Goal: Task Accomplishment & Management: Manage account settings

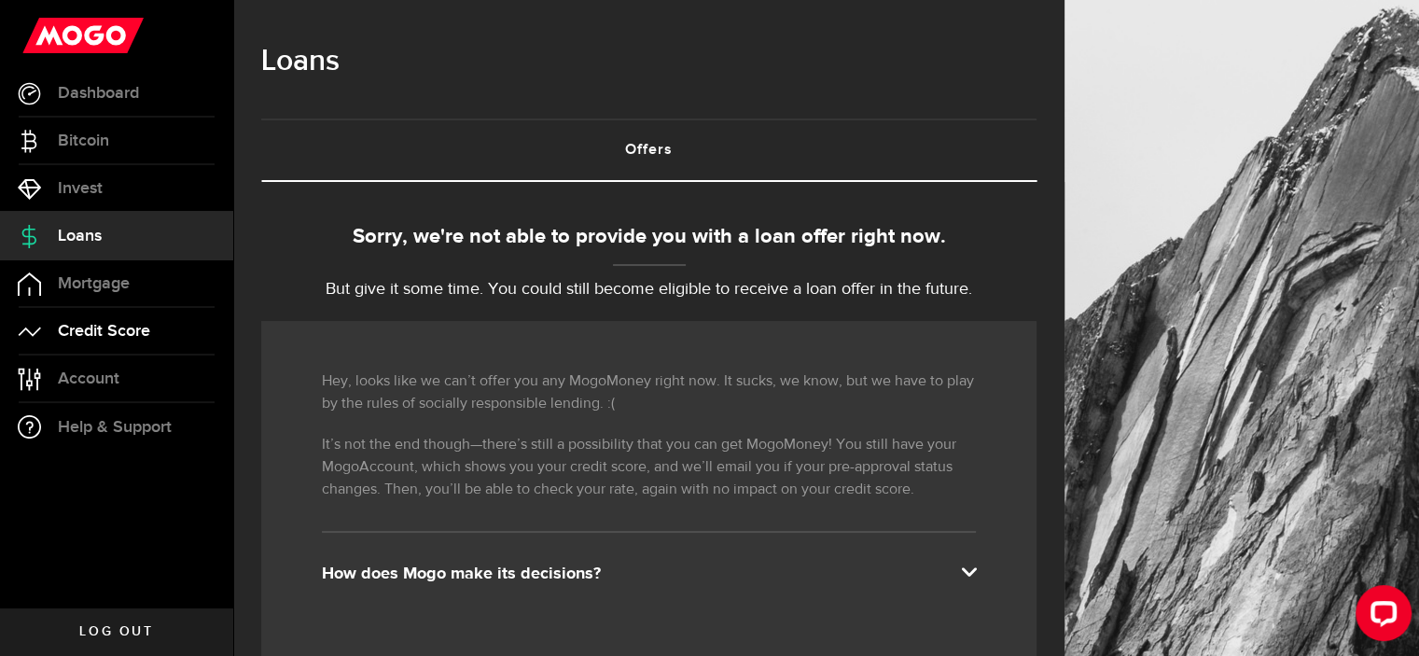
click at [102, 329] on span "Credit Score" at bounding box center [104, 331] width 92 height 17
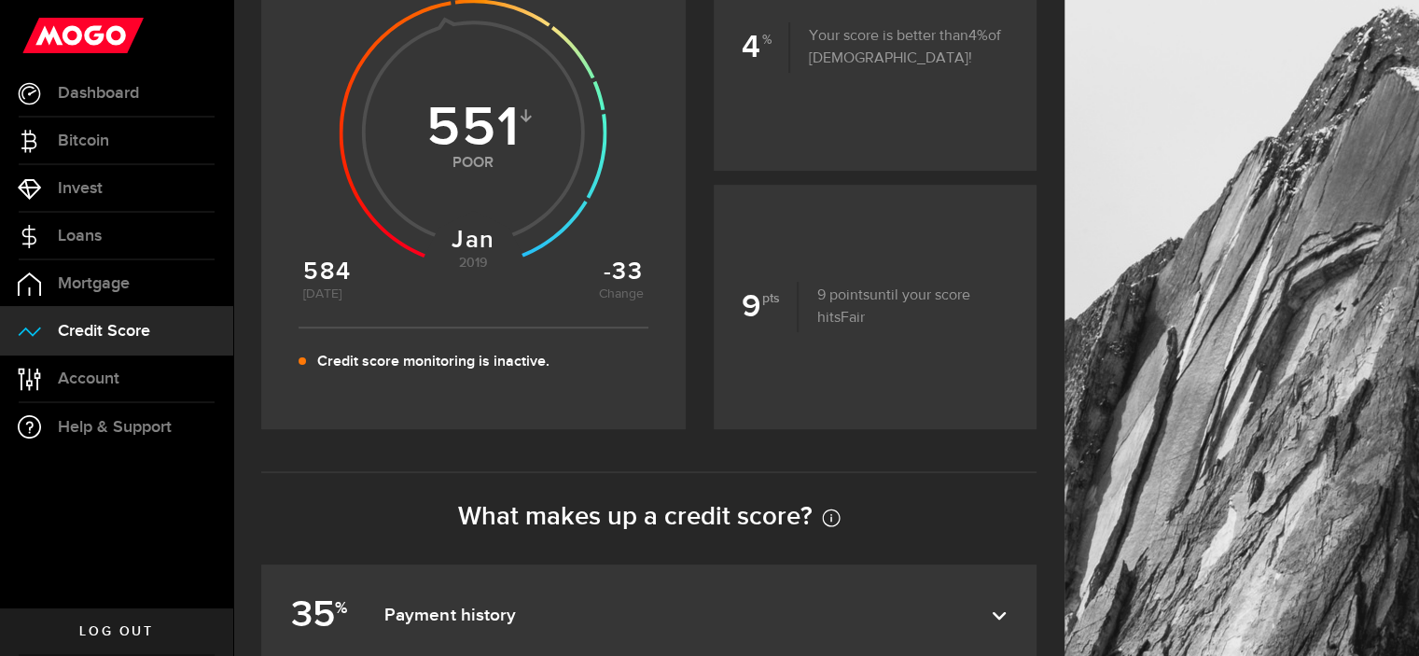
scroll to position [747, 0]
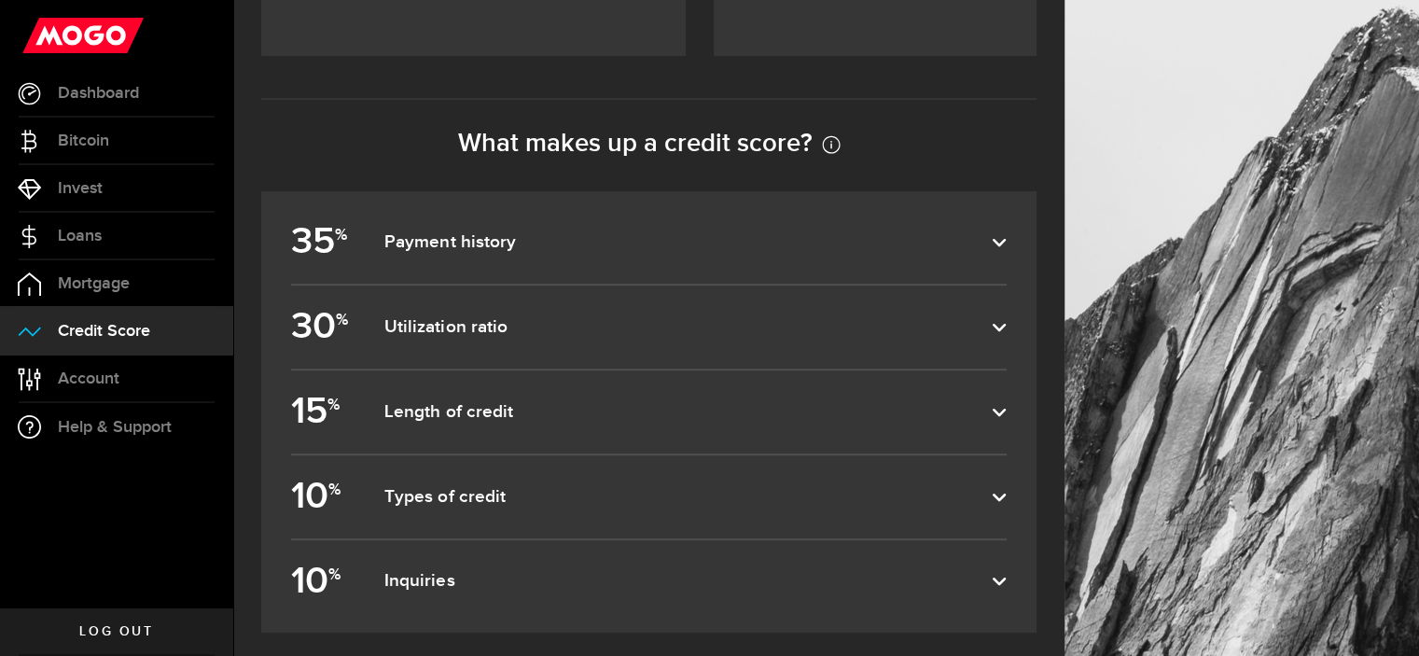
click at [499, 233] on dfn "Payment history" at bounding box center [688, 242] width 608 height 22
click at [0, 0] on input "35 % Payment history" at bounding box center [0, 0] width 0 height 0
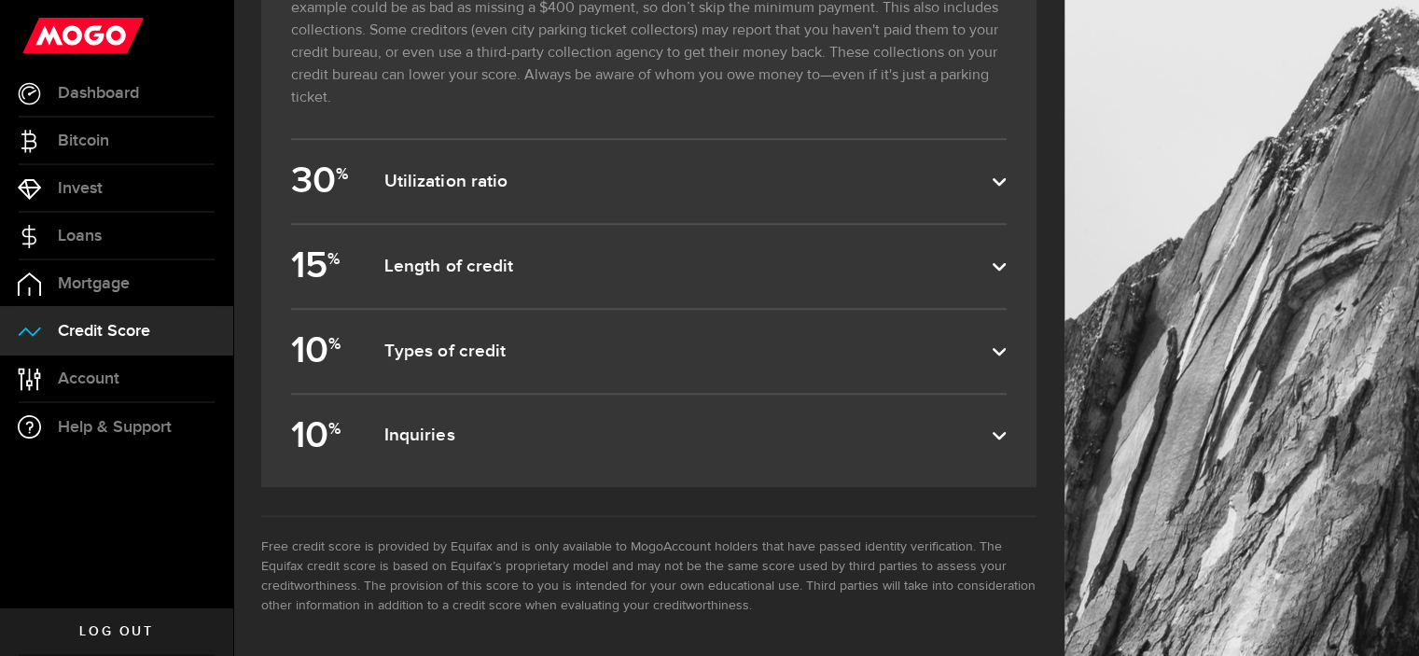
scroll to position [513, 0]
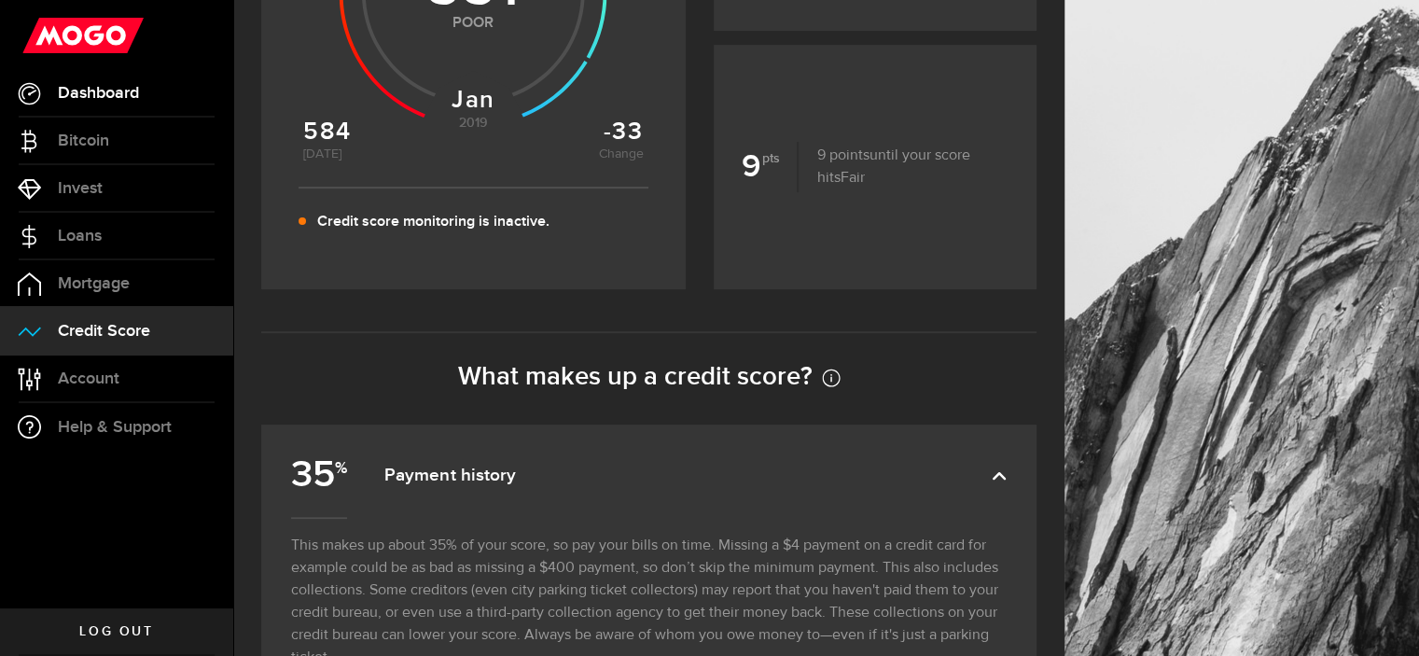
click at [108, 85] on span "Dashboard" at bounding box center [98, 93] width 81 height 17
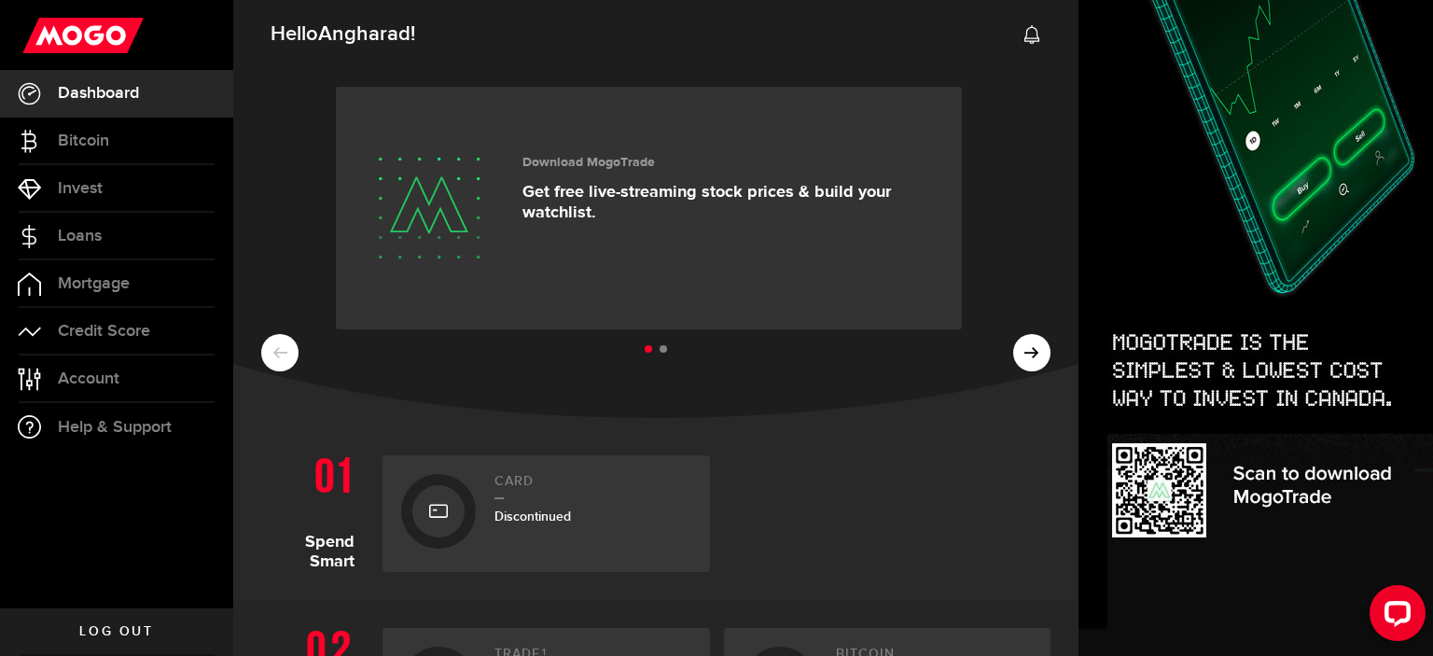
click at [538, 510] on span "Discontinued" at bounding box center [533, 517] width 77 height 16
click at [541, 514] on span "Discontinued" at bounding box center [533, 517] width 77 height 16
click at [1010, 357] on ul at bounding box center [656, 350] width 790 height 24
click at [1019, 355] on ul at bounding box center [656, 350] width 790 height 24
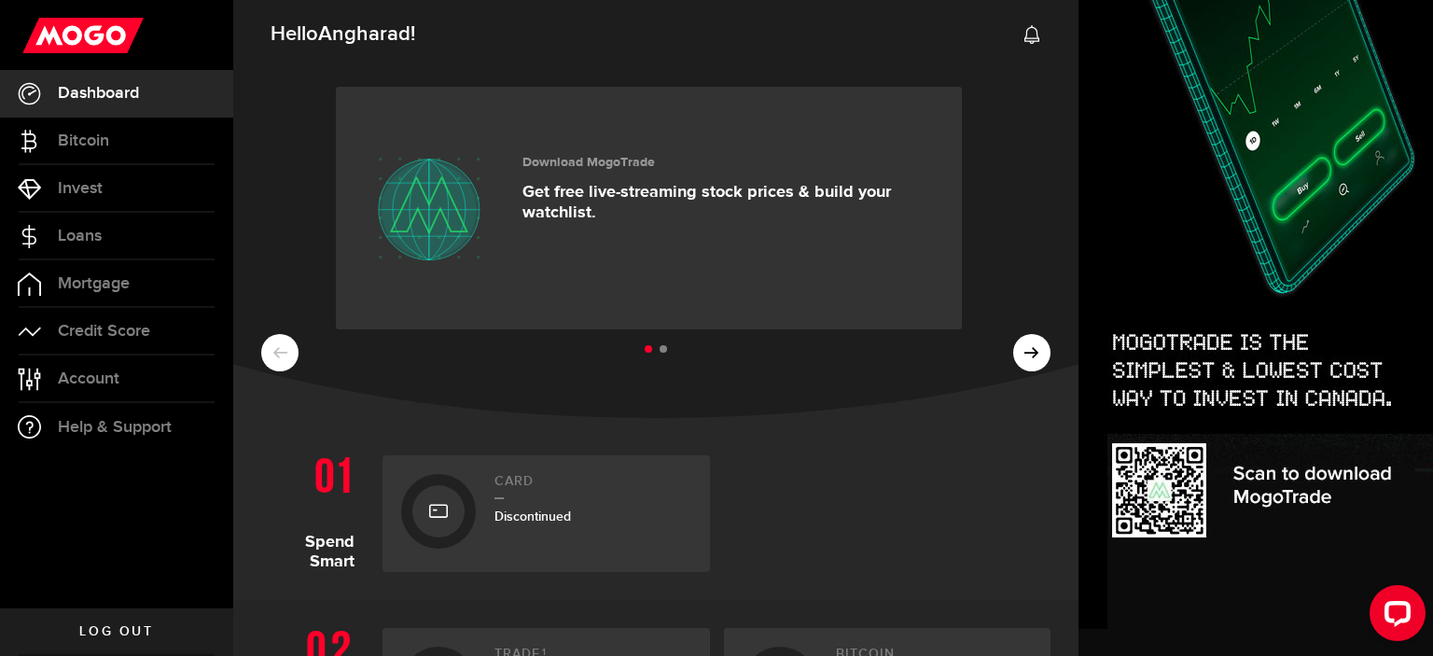
click at [463, 508] on div at bounding box center [438, 511] width 52 height 52
click at [420, 518] on div at bounding box center [438, 511] width 52 height 52
click at [114, 382] on span "Account" at bounding box center [89, 378] width 62 height 17
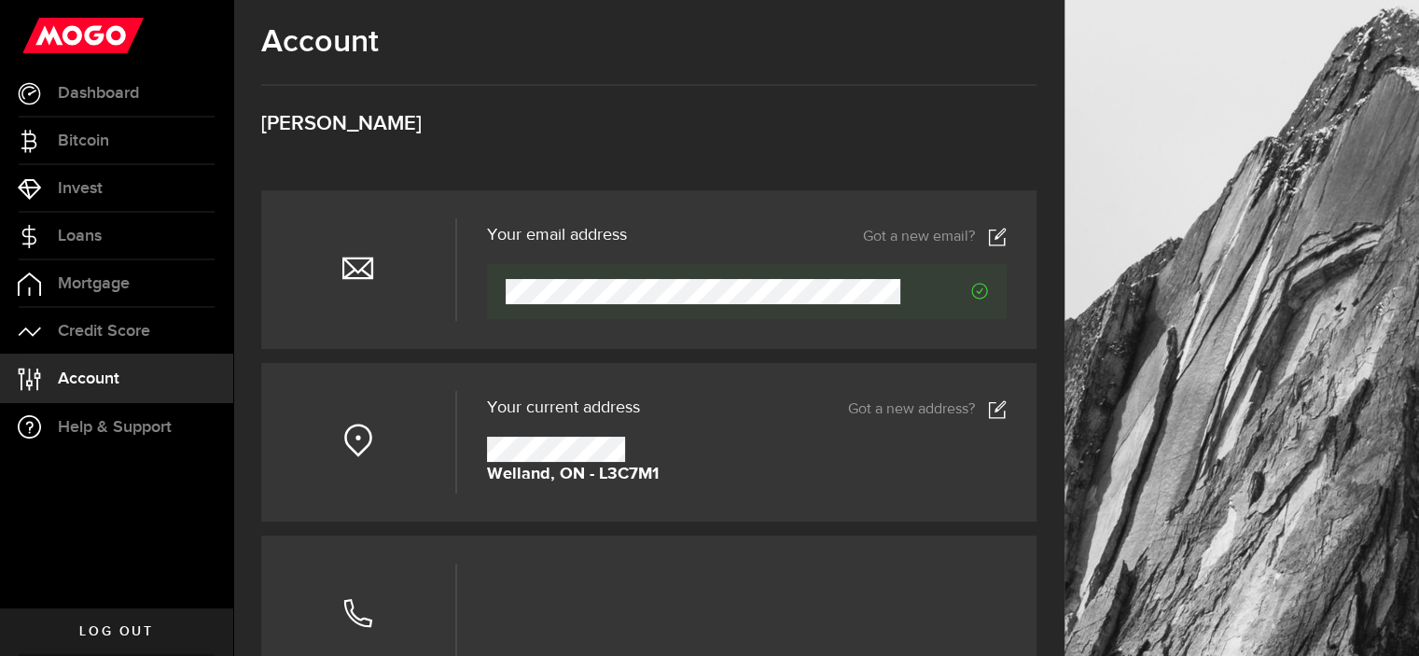
scroll to position [187, 0]
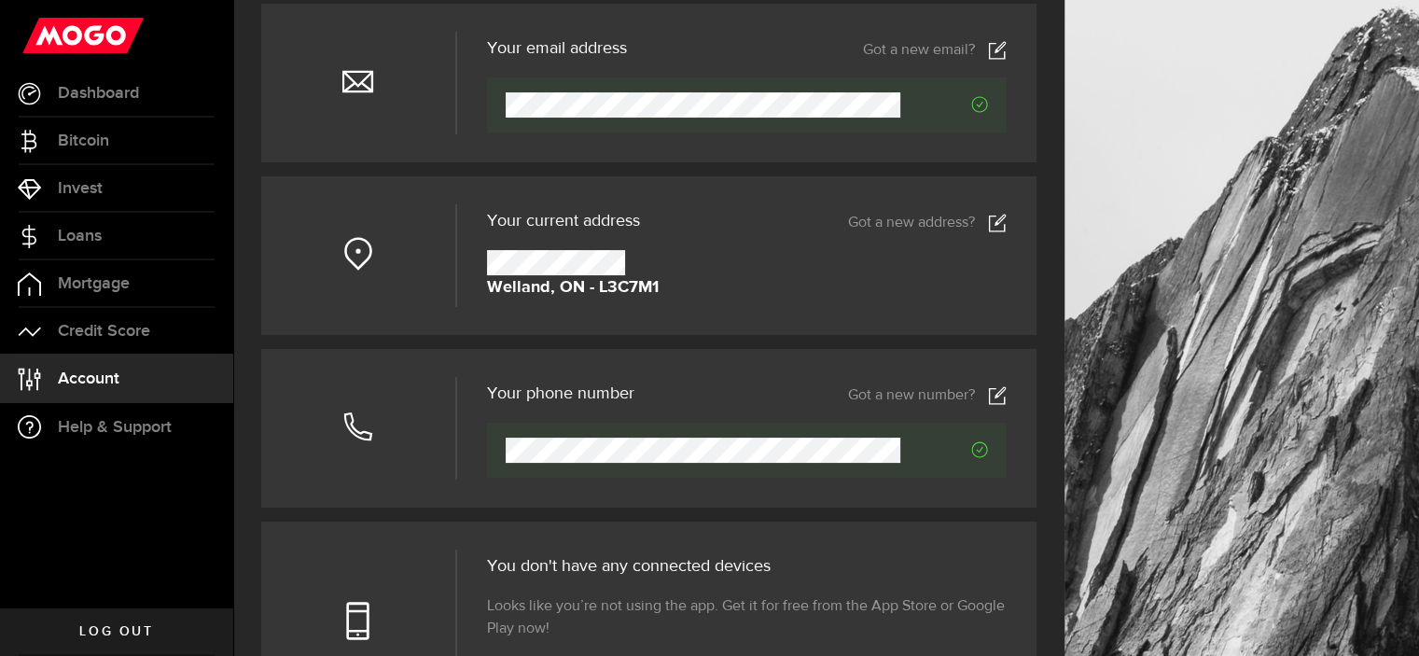
click at [900, 398] on link "Got a new number?" at bounding box center [927, 395] width 159 height 19
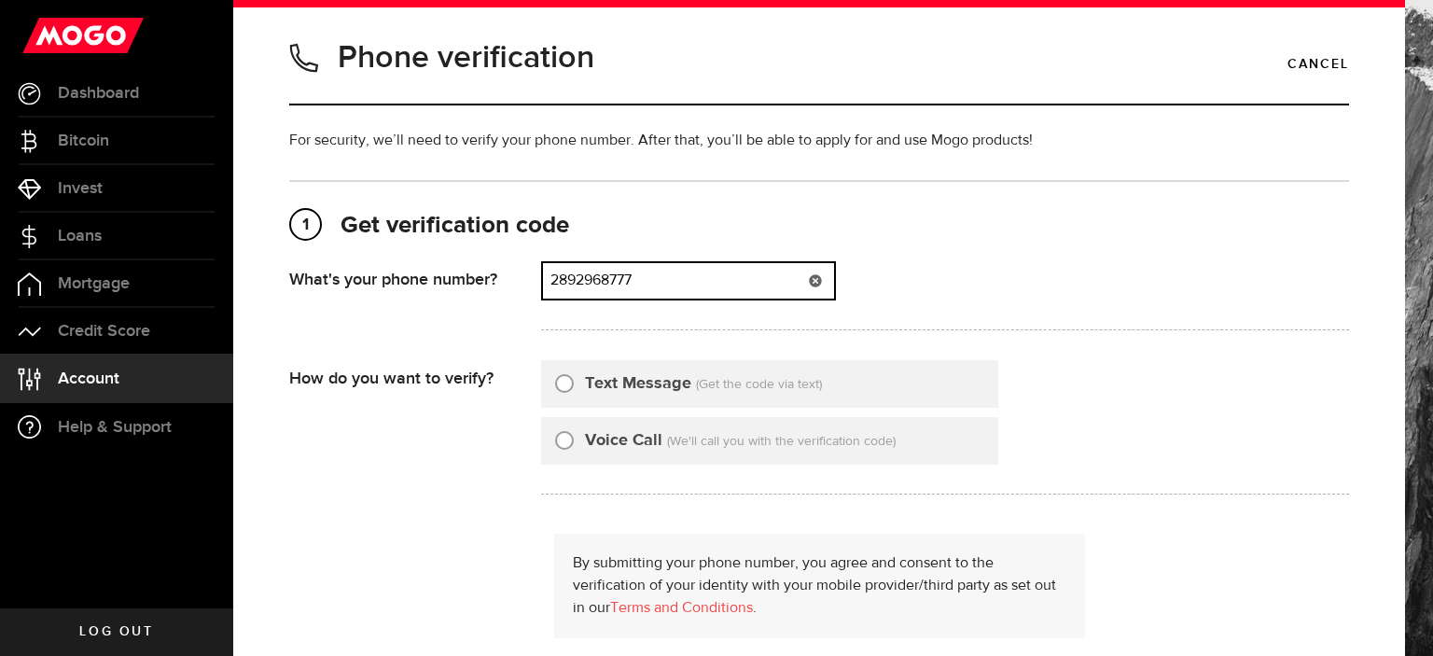
drag, startPoint x: 713, startPoint y: 279, endPoint x: 423, endPoint y: 259, distance: 290.9
click at [423, 259] on div "1 Get verification code [PHONE_NUMBER] What's your phone number? That doesn't l…" at bounding box center [819, 462] width 1060 height 505
type input "9059325141"
click at [560, 384] on input "Text Message" at bounding box center [564, 380] width 19 height 19
radio input "true"
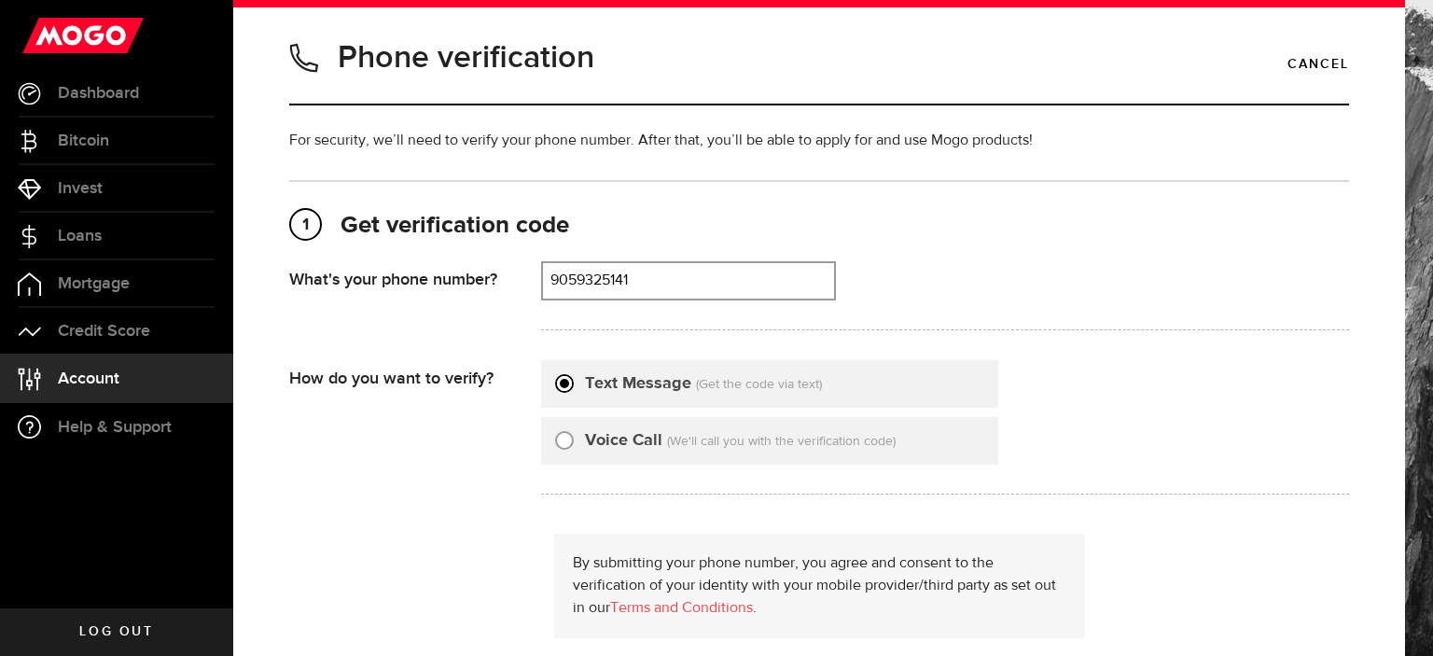
scroll to position [187, 0]
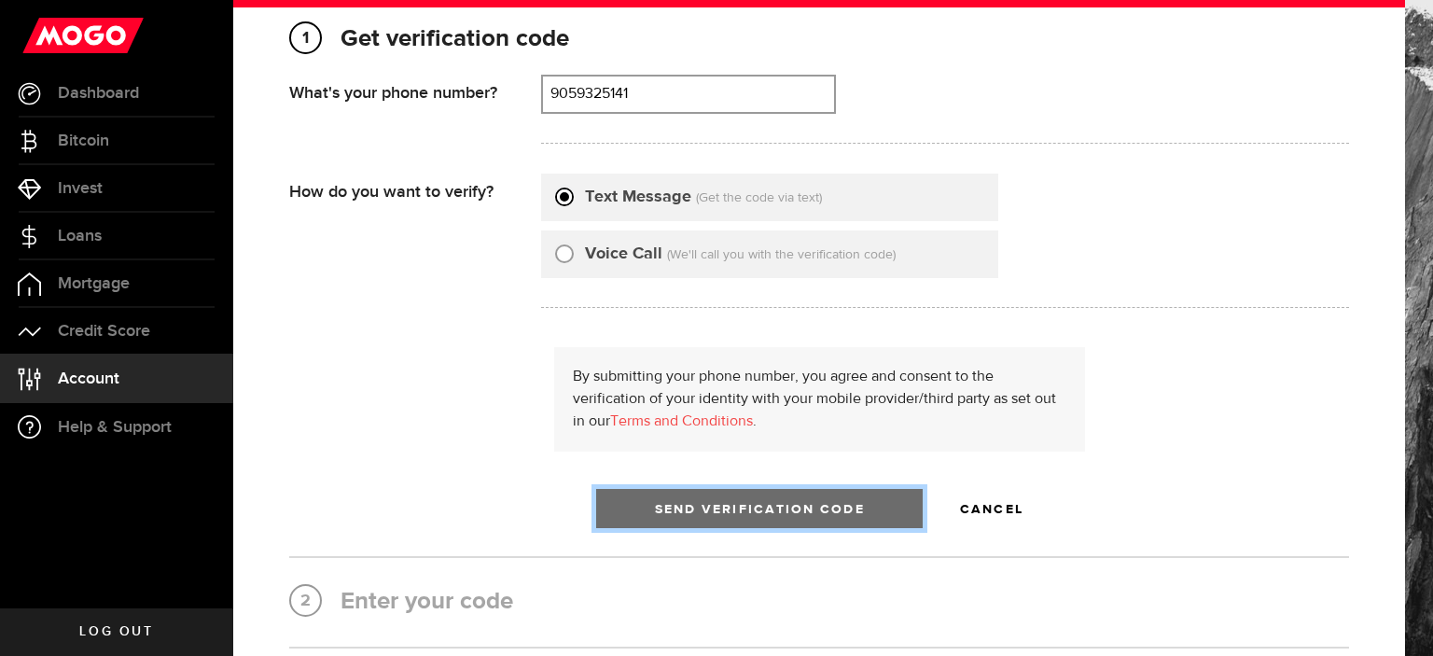
click at [786, 503] on span "Send Verification Code" at bounding box center [760, 509] width 210 height 13
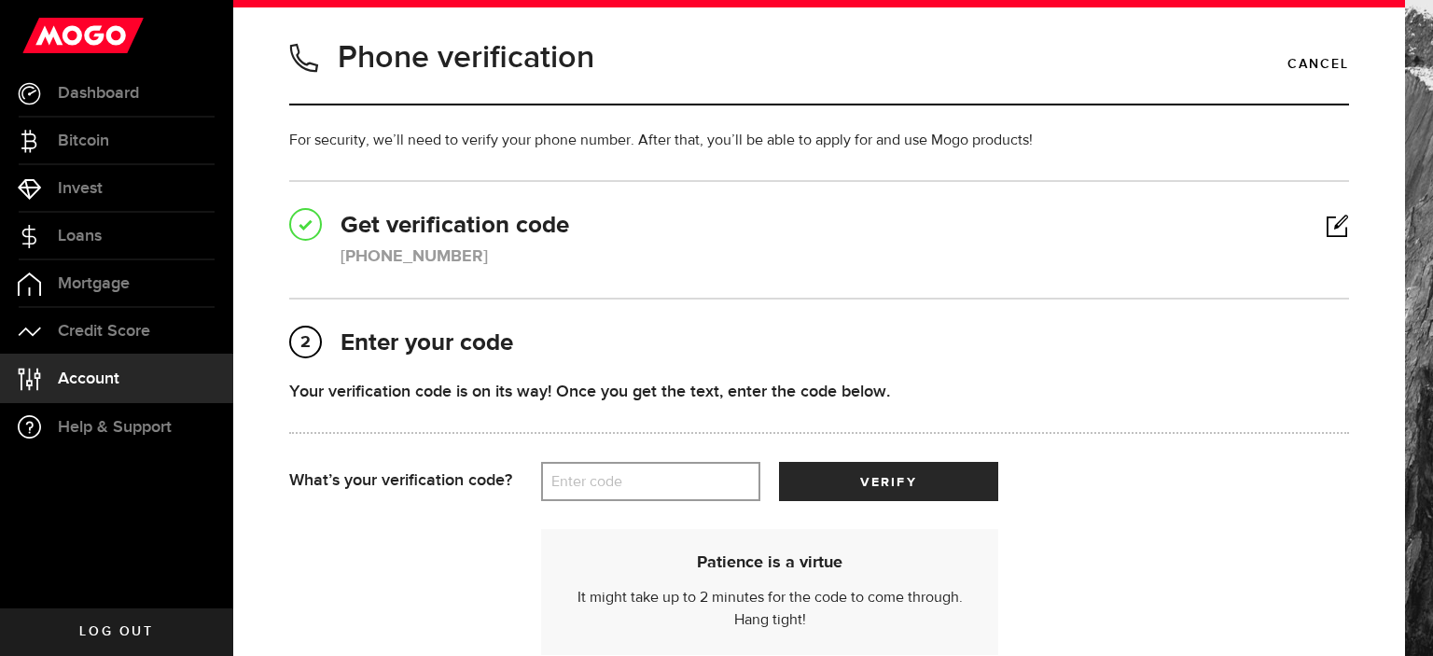
scroll to position [93, 0]
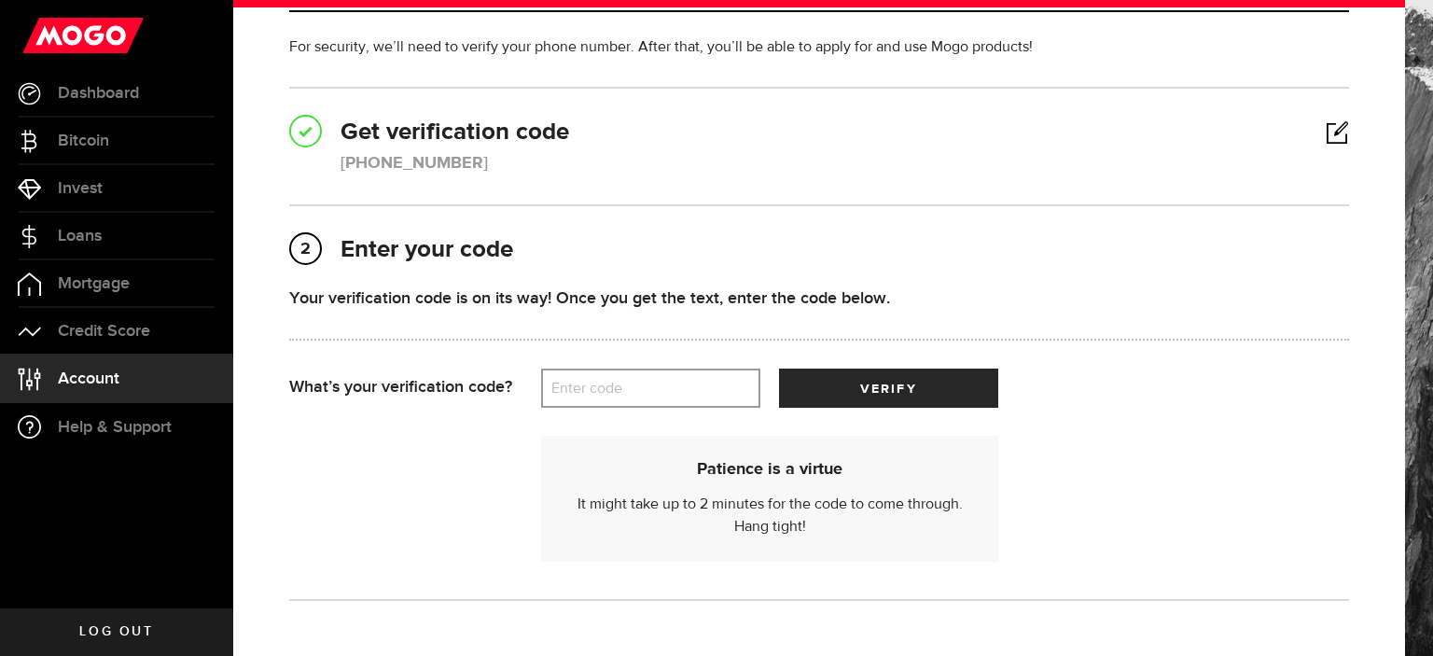
click at [608, 395] on label "Enter code" at bounding box center [650, 389] width 219 height 38
click at [608, 395] on input "Enter code" at bounding box center [650, 388] width 219 height 39
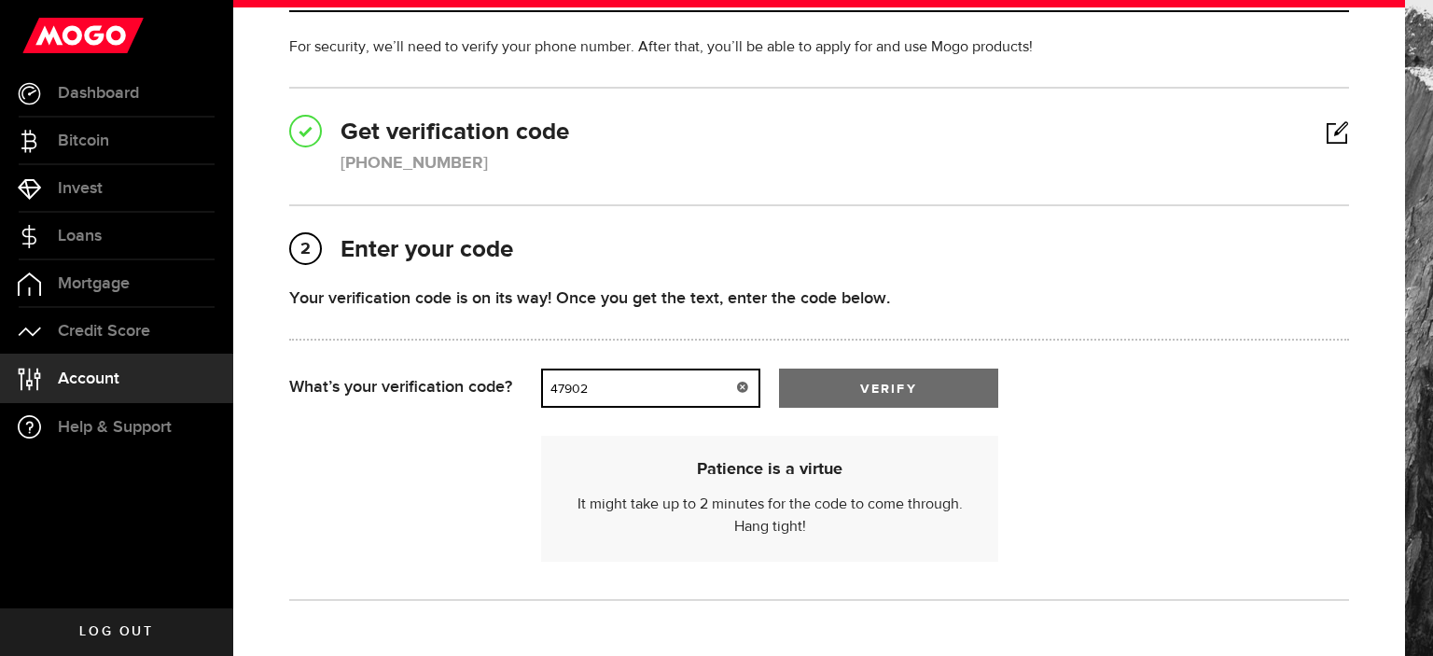
type input "47902"
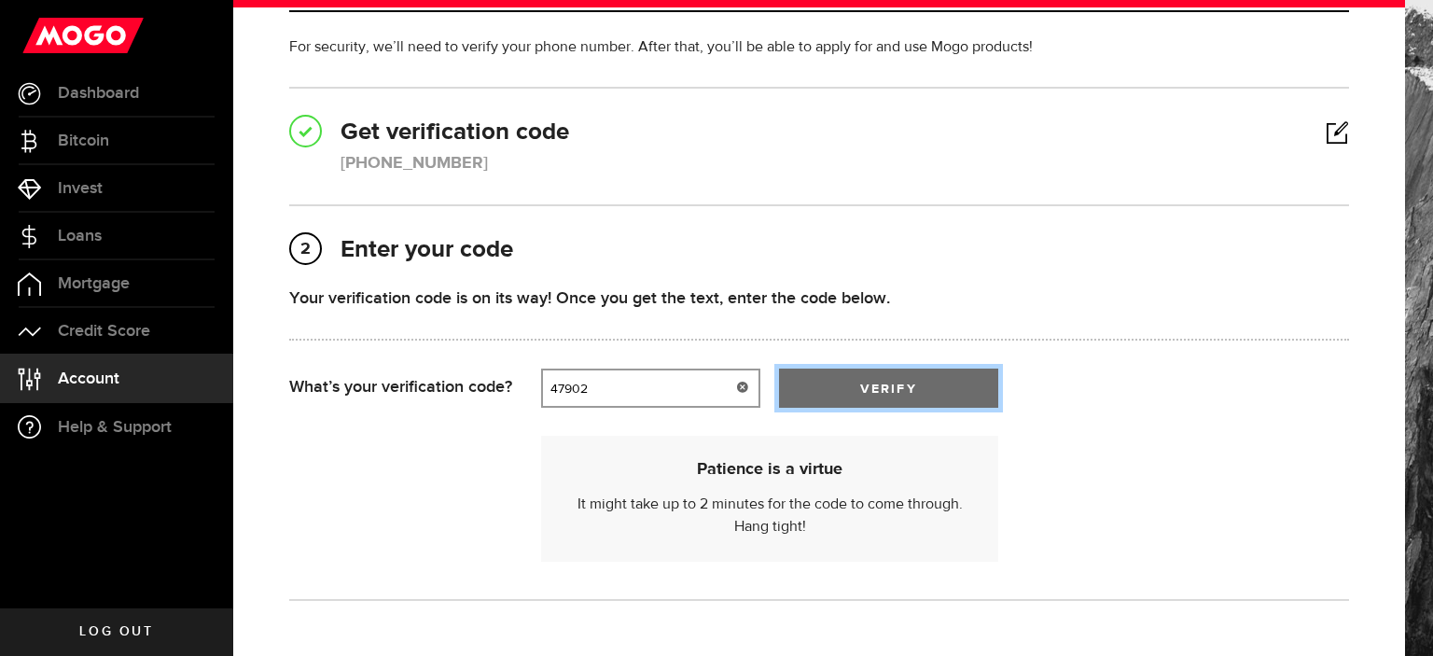
click at [914, 395] on span "verify" at bounding box center [888, 389] width 56 height 13
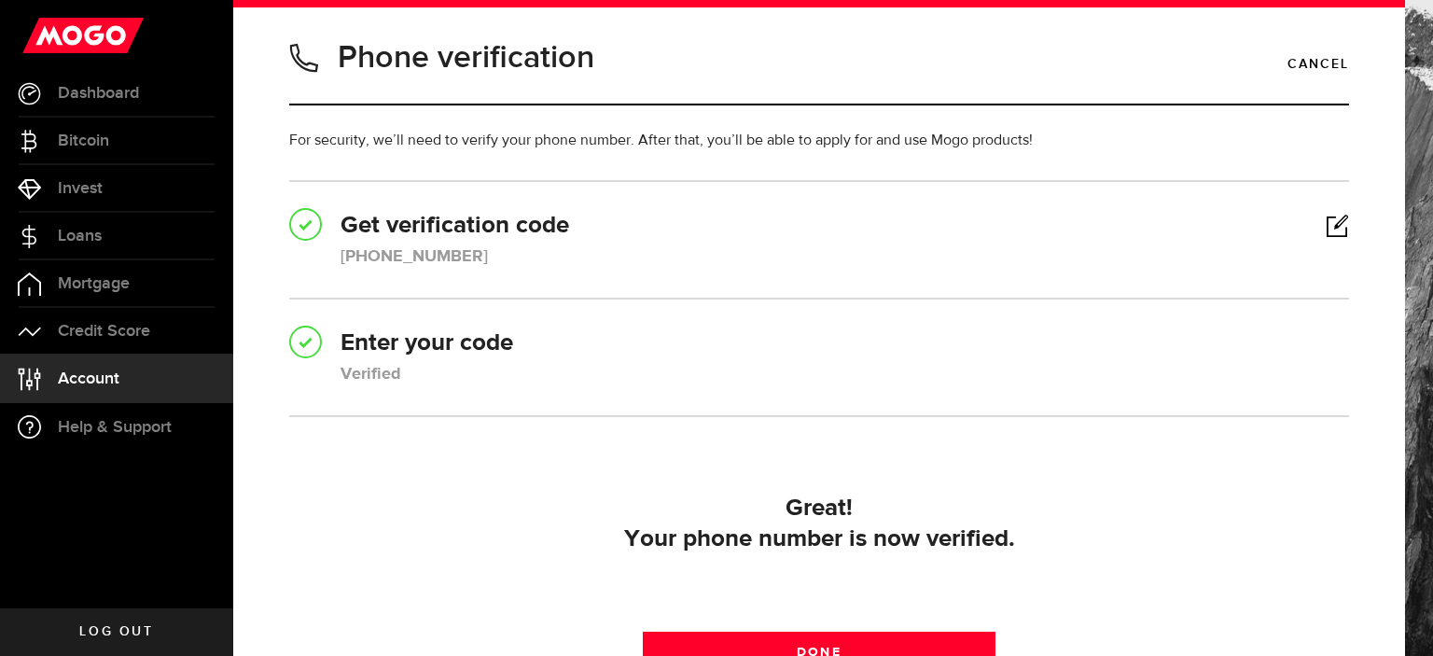
scroll to position [187, 0]
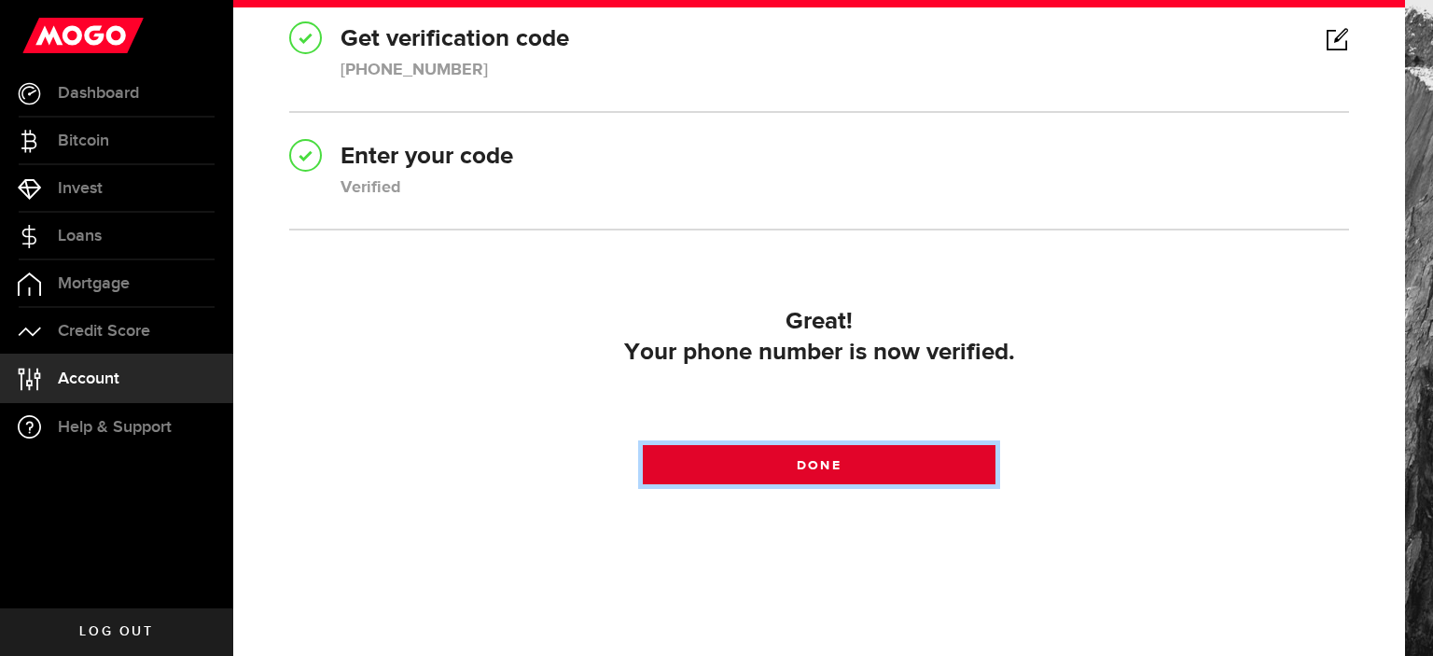
click at [850, 455] on link "Done" at bounding box center [820, 464] width 354 height 39
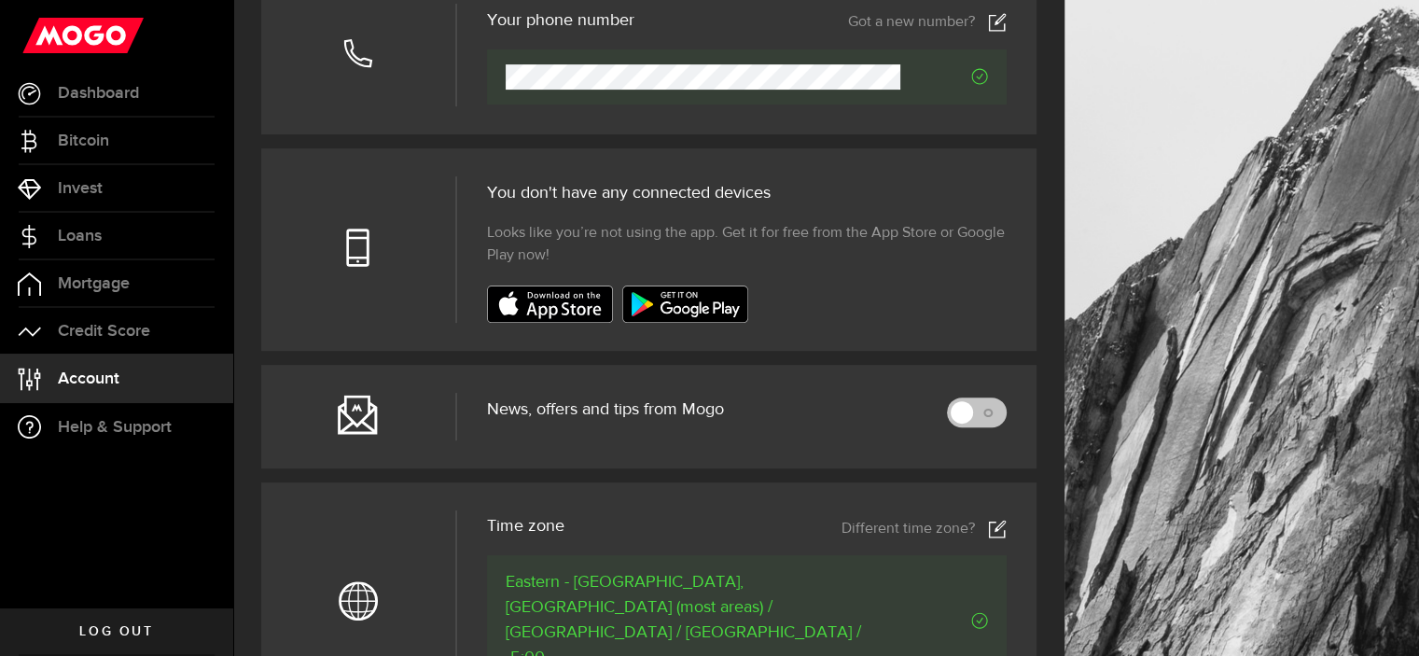
scroll to position [653, 0]
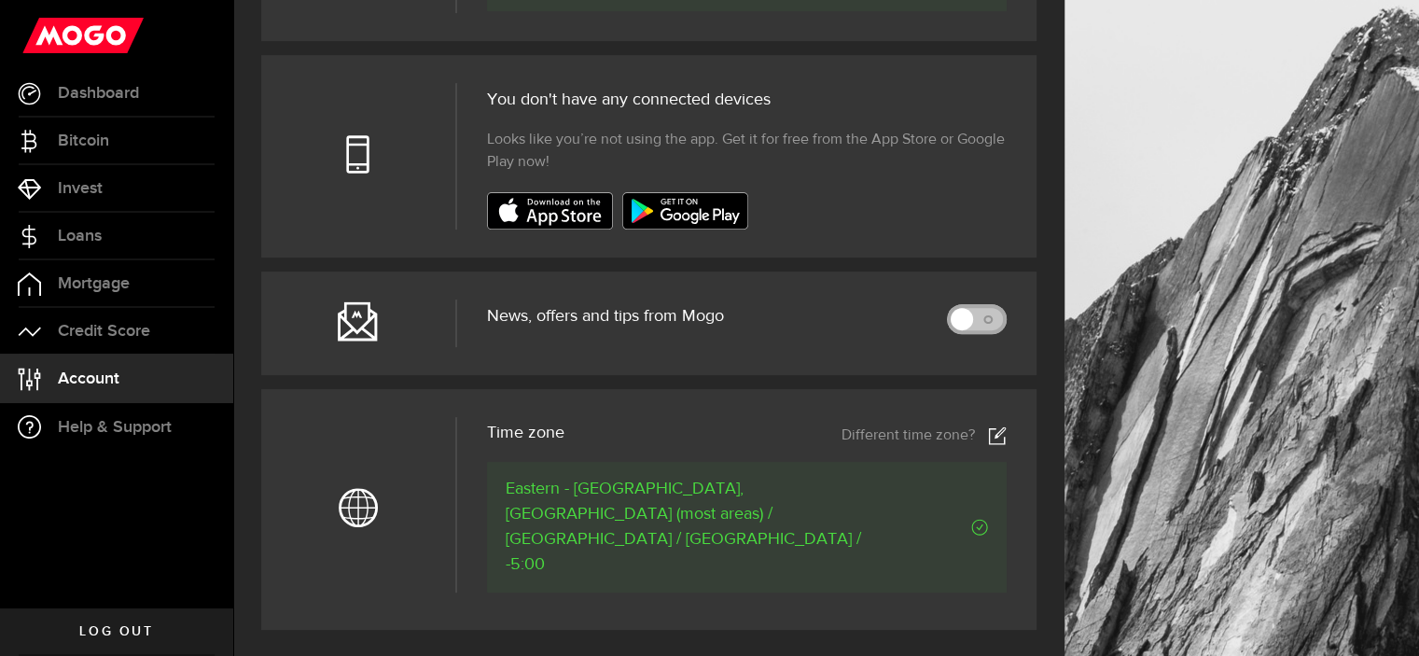
click at [981, 325] on link at bounding box center [977, 319] width 60 height 30
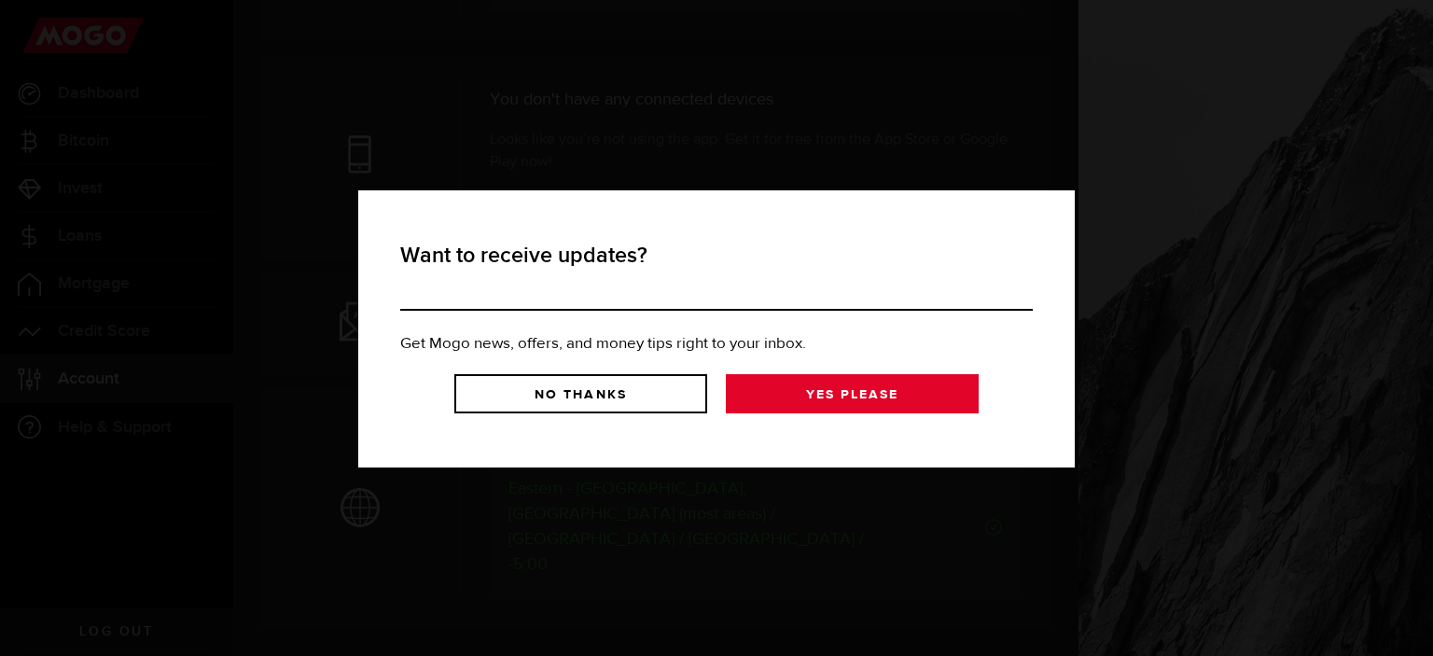
click at [831, 392] on link "Yes Please" at bounding box center [852, 393] width 253 height 39
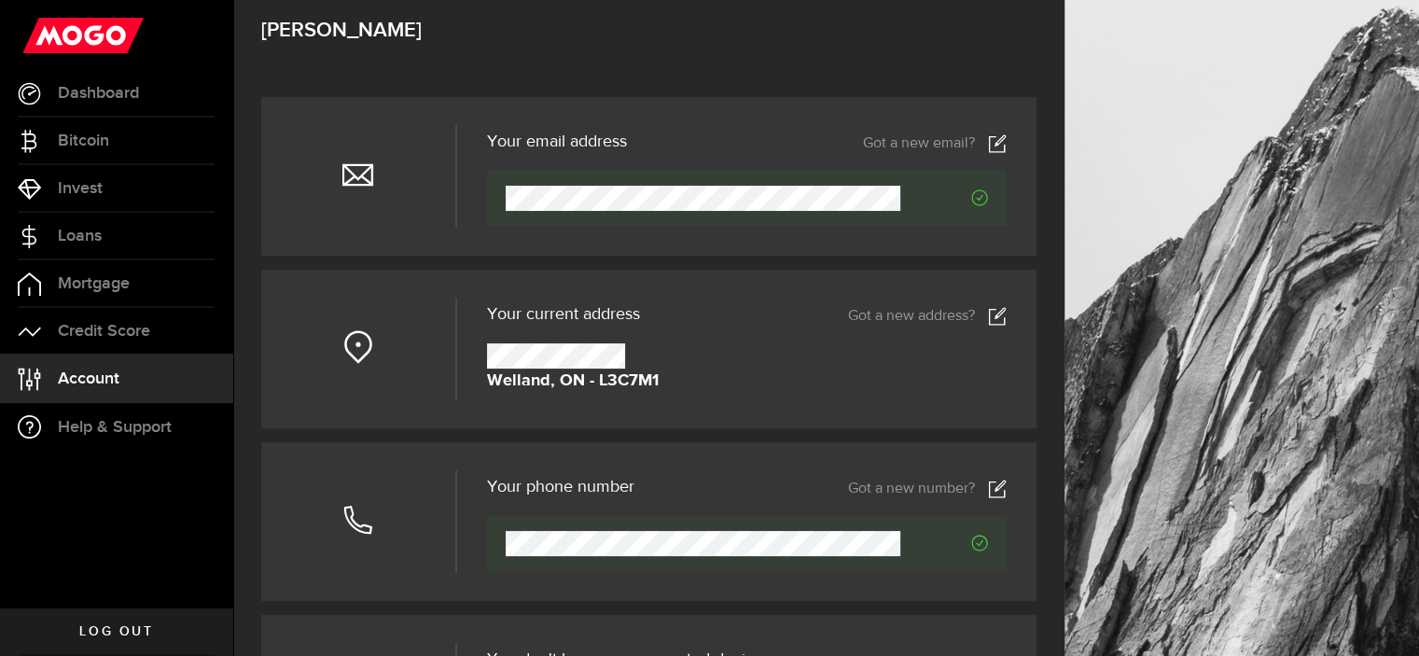
scroll to position [0, 0]
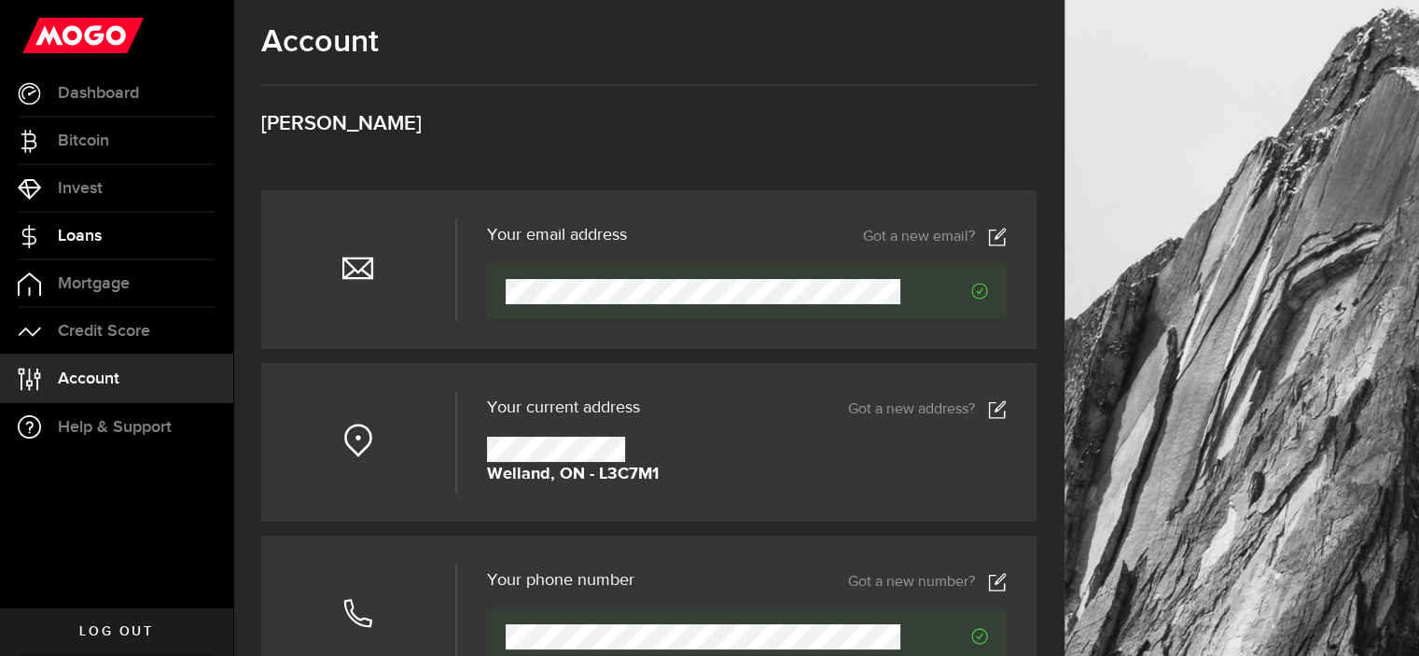
click at [97, 235] on span "Loans" at bounding box center [80, 236] width 44 height 17
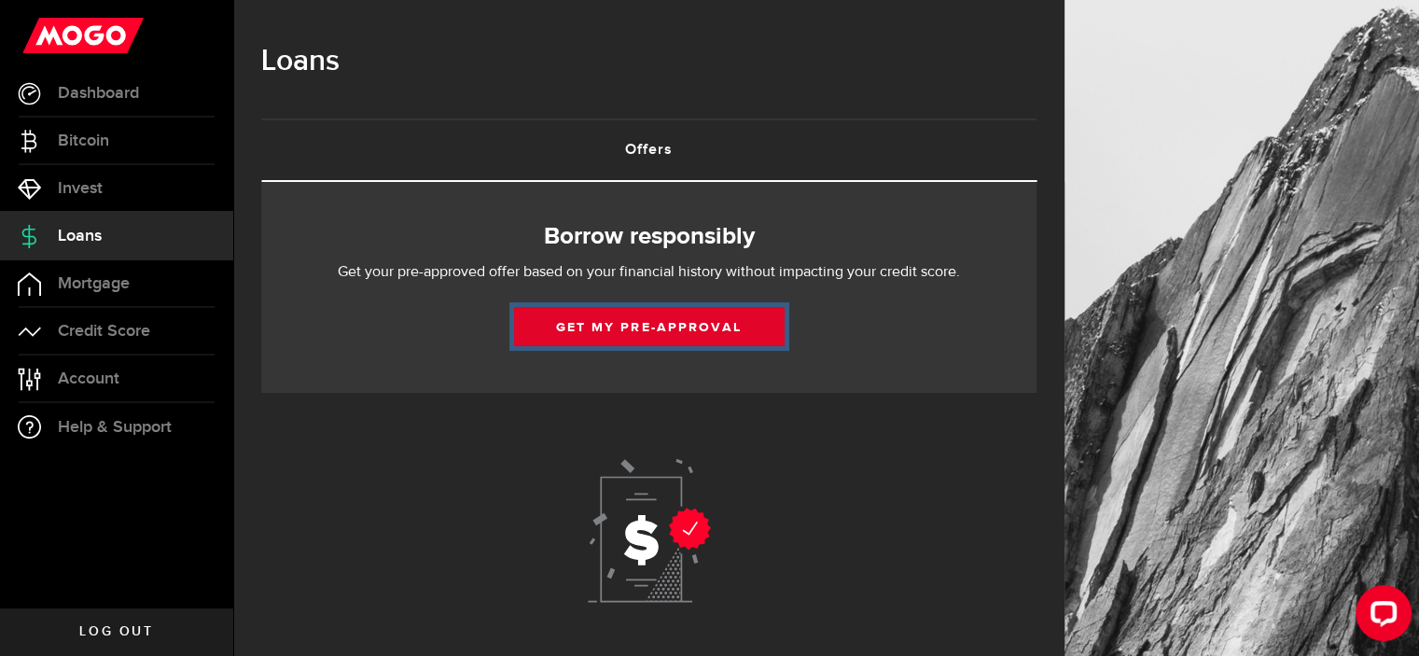
click at [634, 325] on button "Get my pre-approval" at bounding box center [649, 326] width 271 height 39
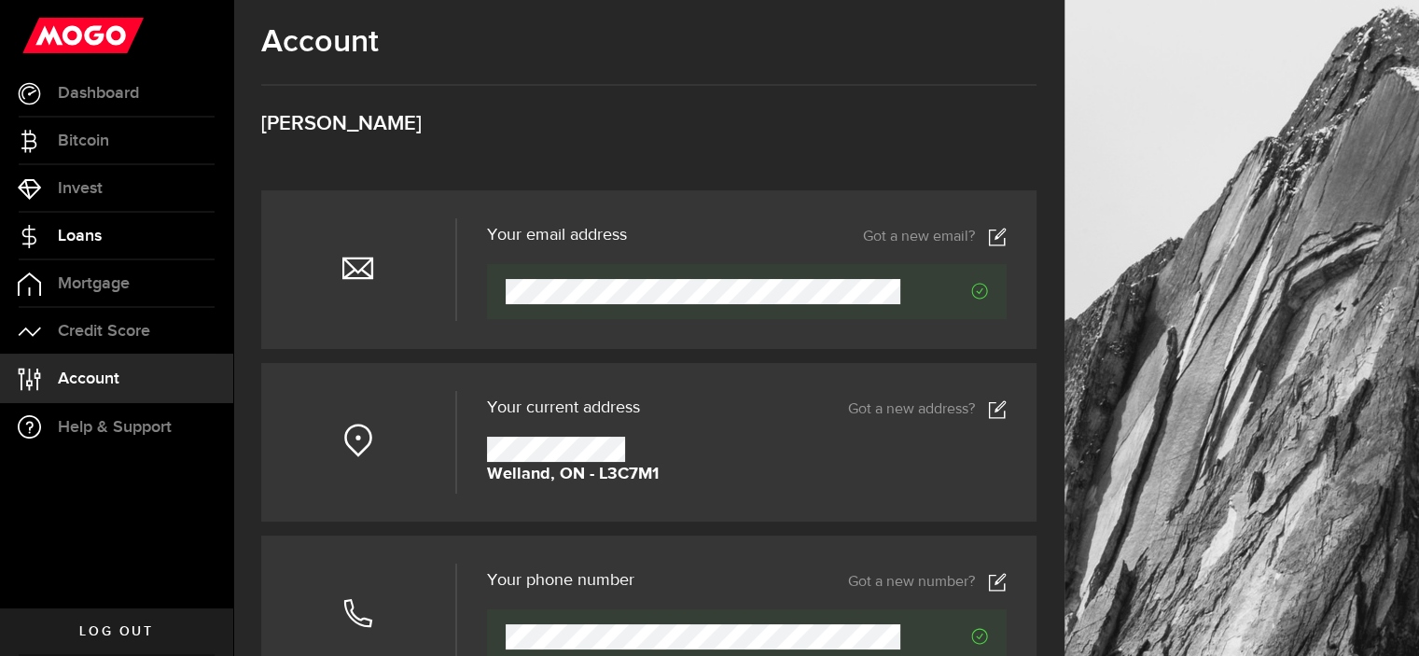
click at [77, 238] on span "Loans" at bounding box center [80, 236] width 44 height 17
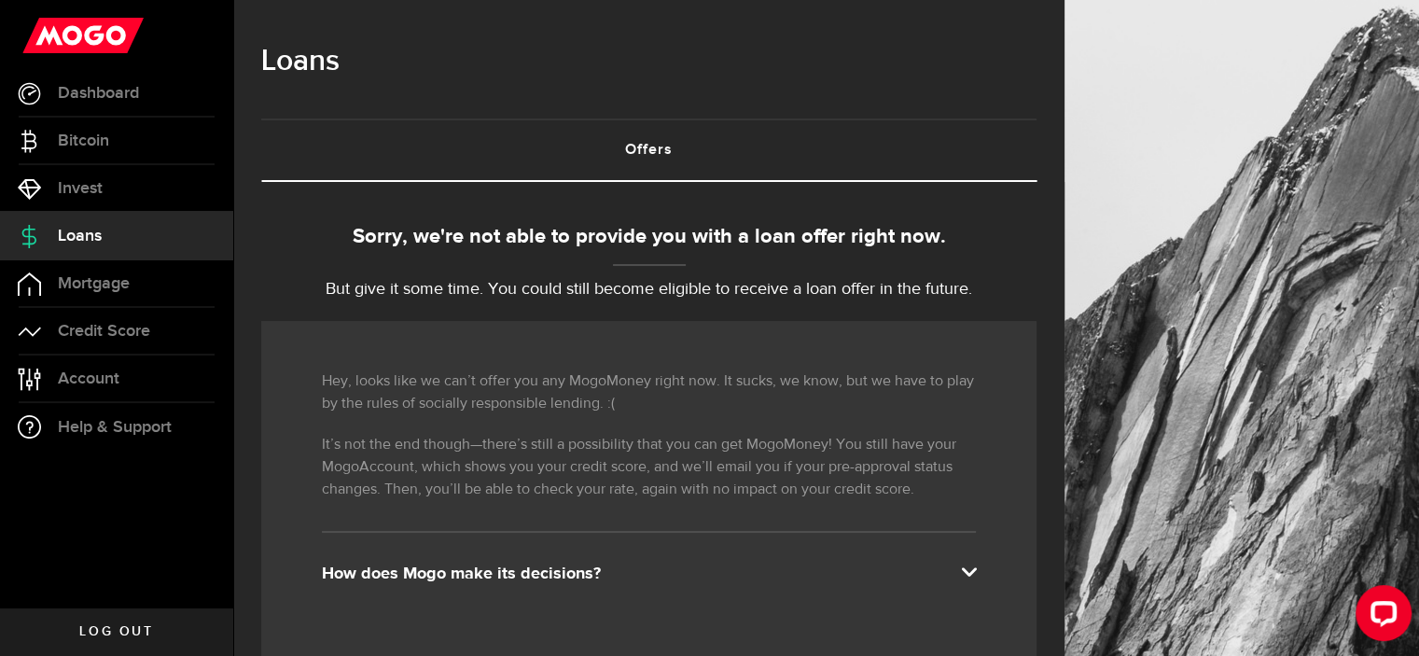
scroll to position [280, 0]
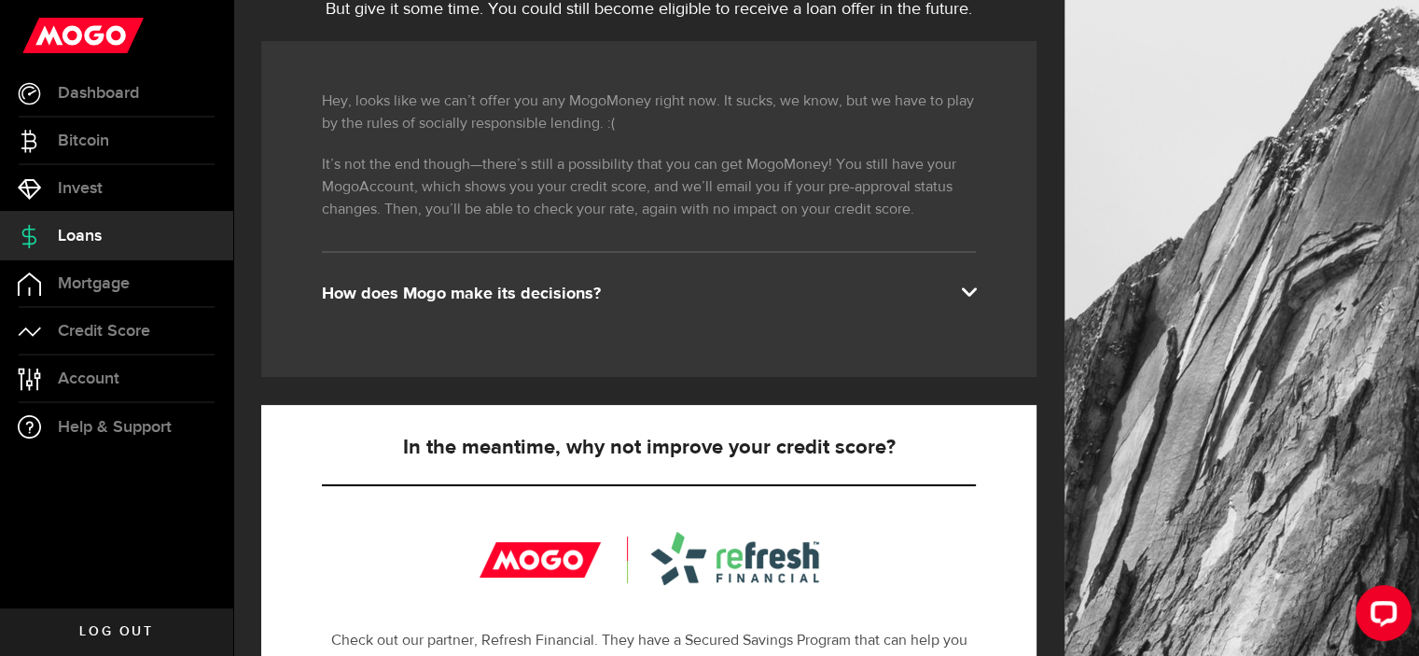
click at [976, 294] on span at bounding box center [968, 290] width 15 height 15
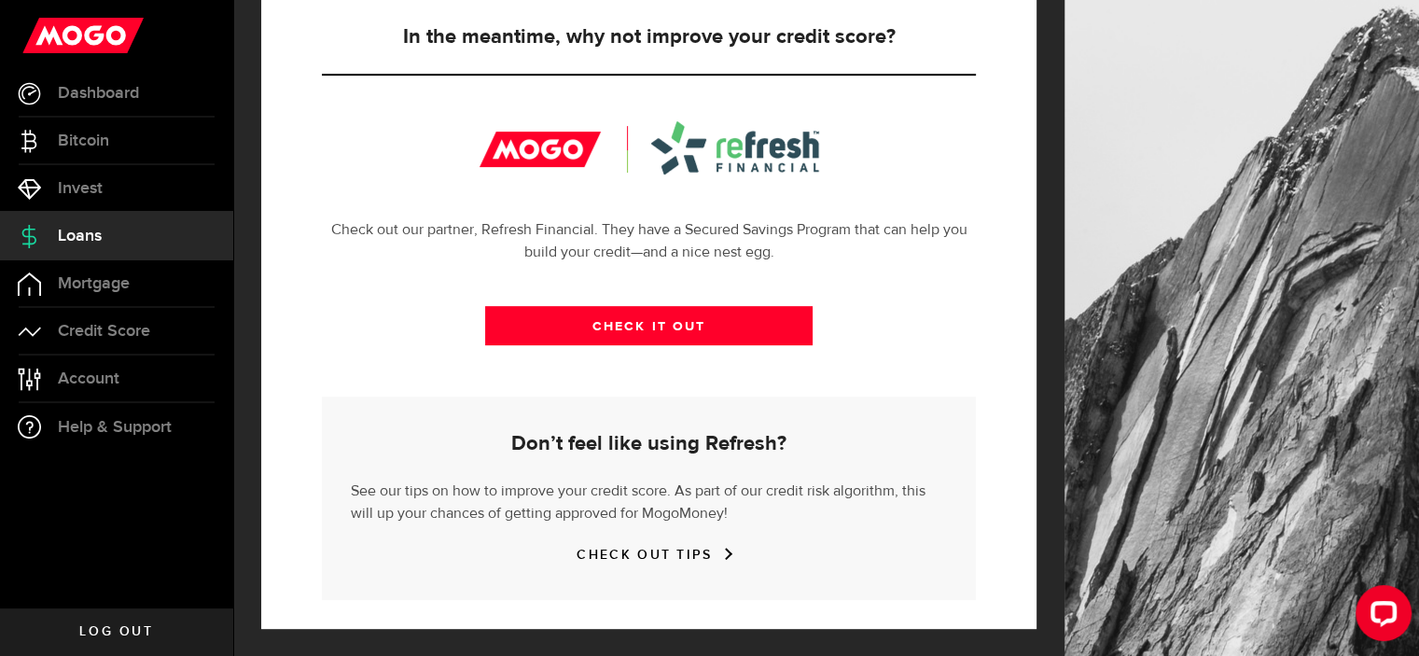
scroll to position [597, 0]
